Goal: Transaction & Acquisition: Book appointment/travel/reservation

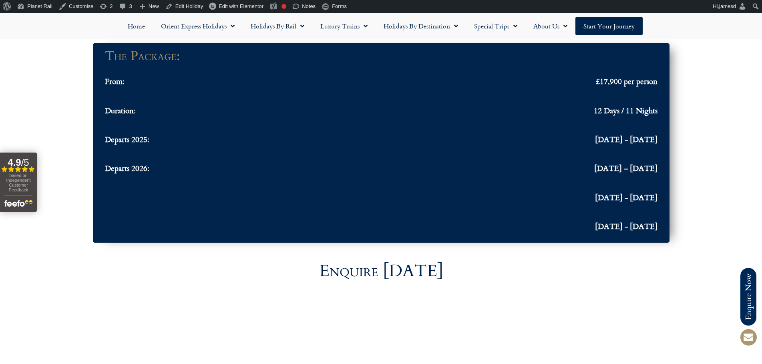
scroll to position [2305, 0]
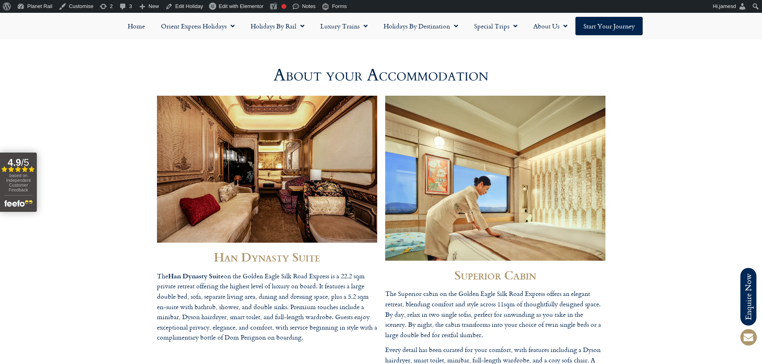
scroll to position [2017, 0]
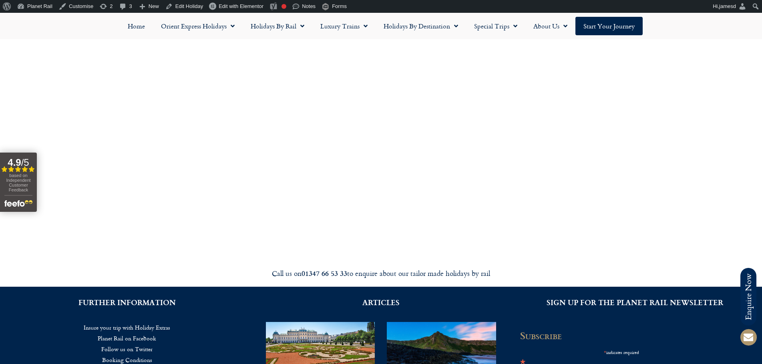
scroll to position [3026, 0]
